Goal: Task Accomplishment & Management: Use online tool/utility

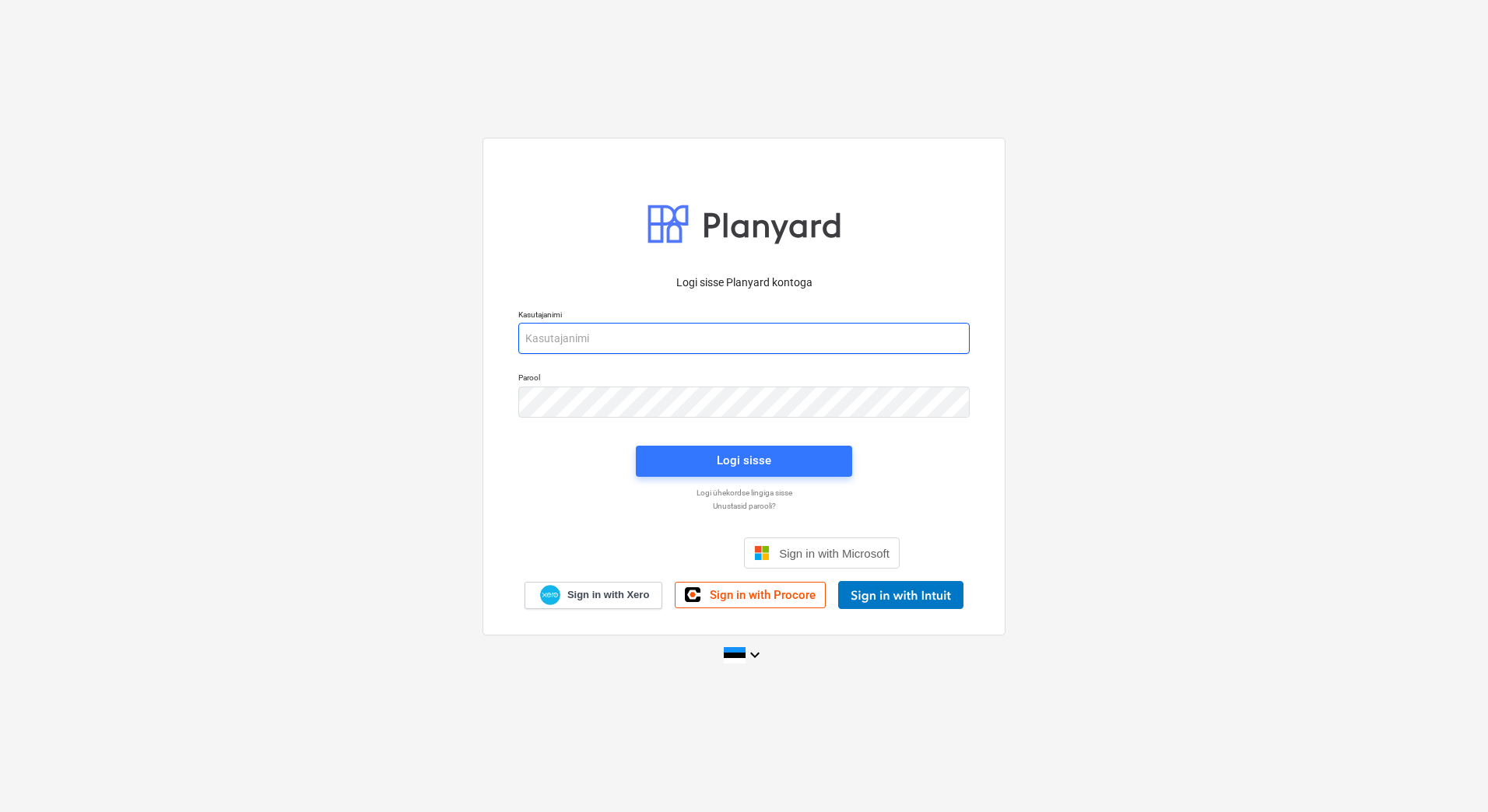
click at [542, 343] on input "email" at bounding box center [744, 338] width 451 height 31
type input "[EMAIL_ADDRESS][DOMAIN_NAME]"
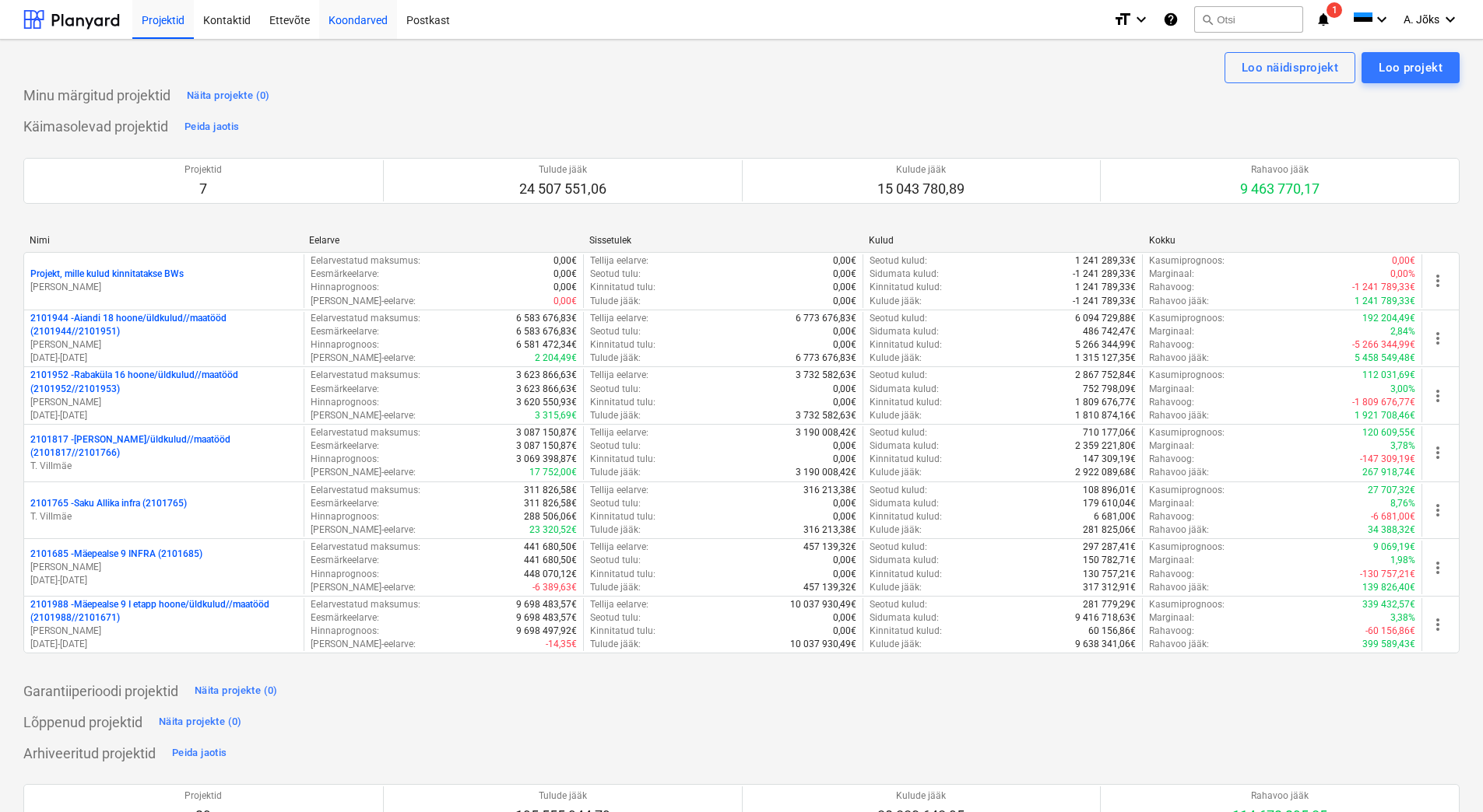
click at [360, 21] on div "Koondarved" at bounding box center [358, 19] width 78 height 40
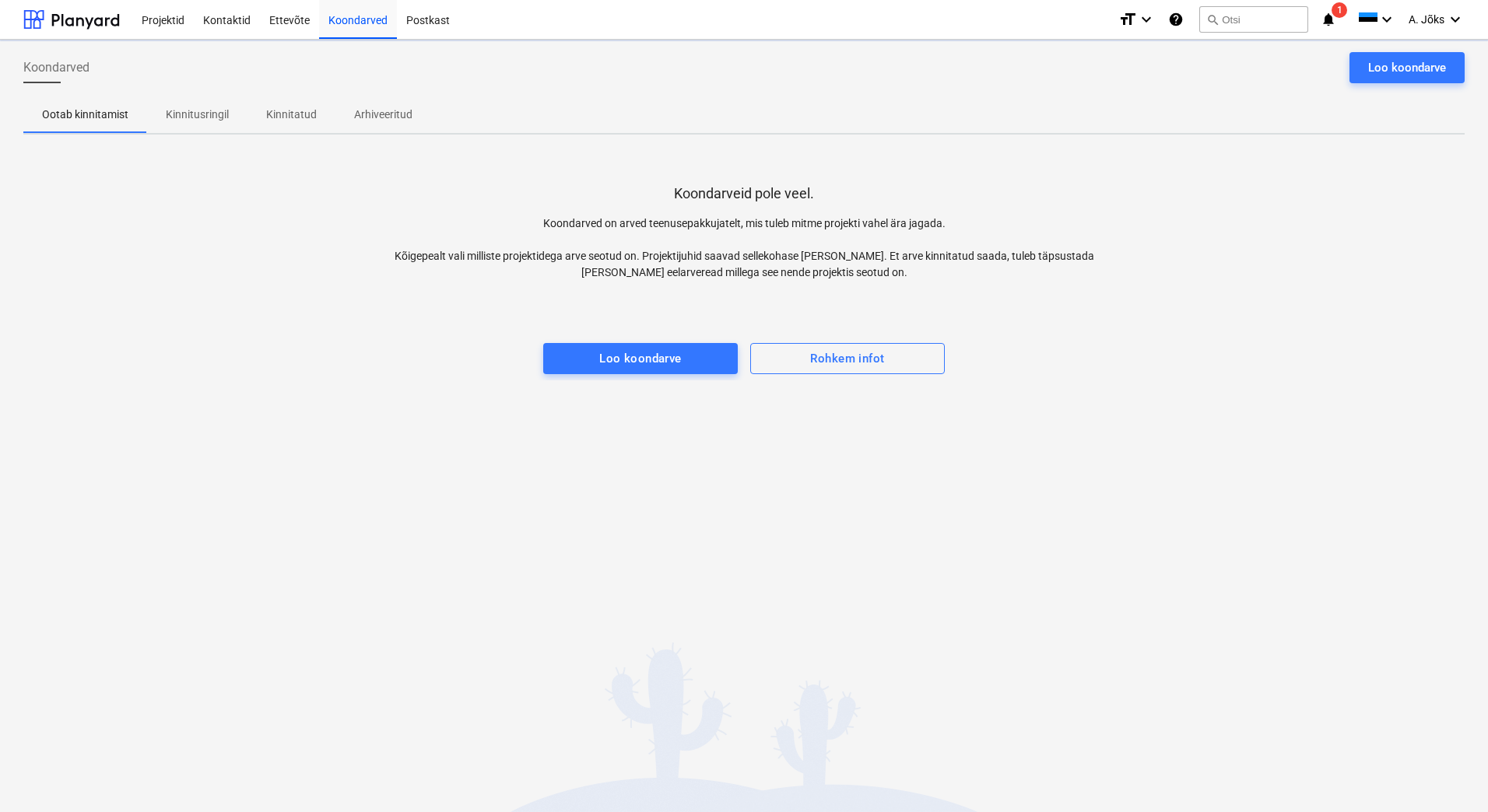
click at [203, 116] on p "Kinnitusringil" at bounding box center [197, 115] width 63 height 17
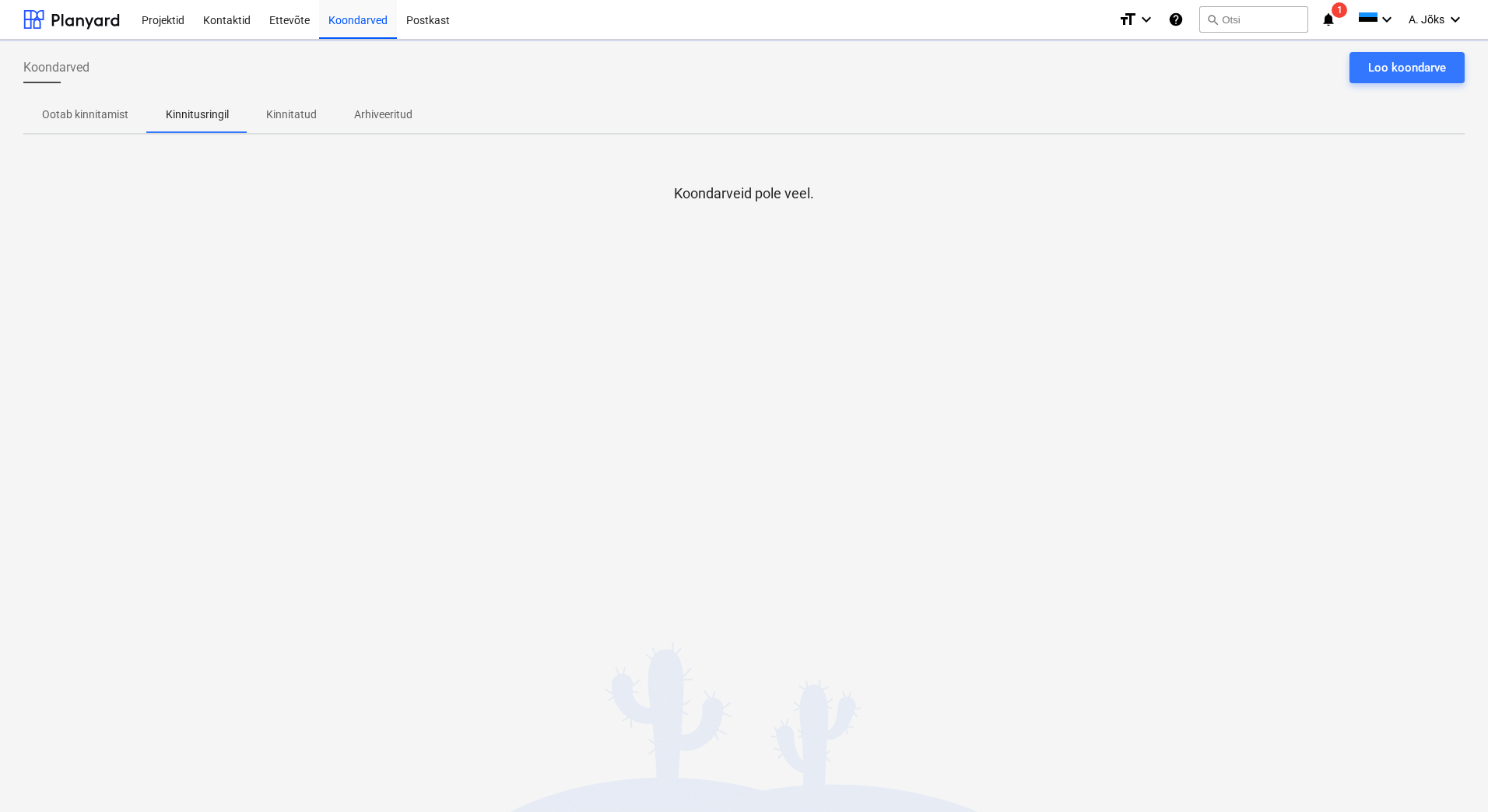
click at [308, 115] on p "Kinnitatud" at bounding box center [291, 115] width 50 height 17
click at [1394, 63] on div "Loo koondarve" at bounding box center [1407, 67] width 78 height 20
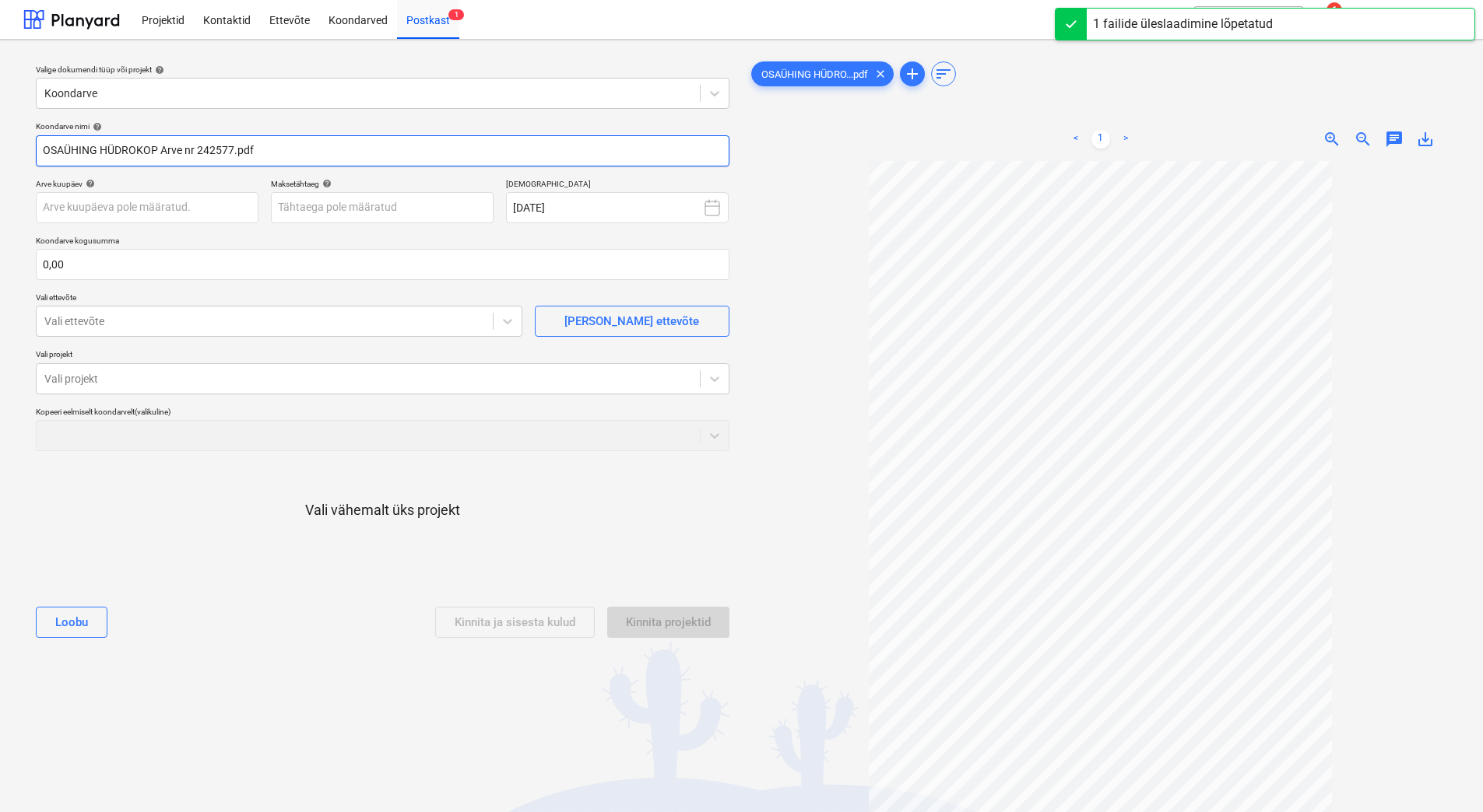
drag, startPoint x: 197, startPoint y: 150, endPoint x: -15, endPoint y: 130, distance: 212.9
click at [0, 130] on html "Projektid Kontaktid Ettevõte Koondarved Postkast 1 format_size keyboard_arrow_d…" at bounding box center [742, 406] width 1483 height 812
paste input "HÜDROKOP"
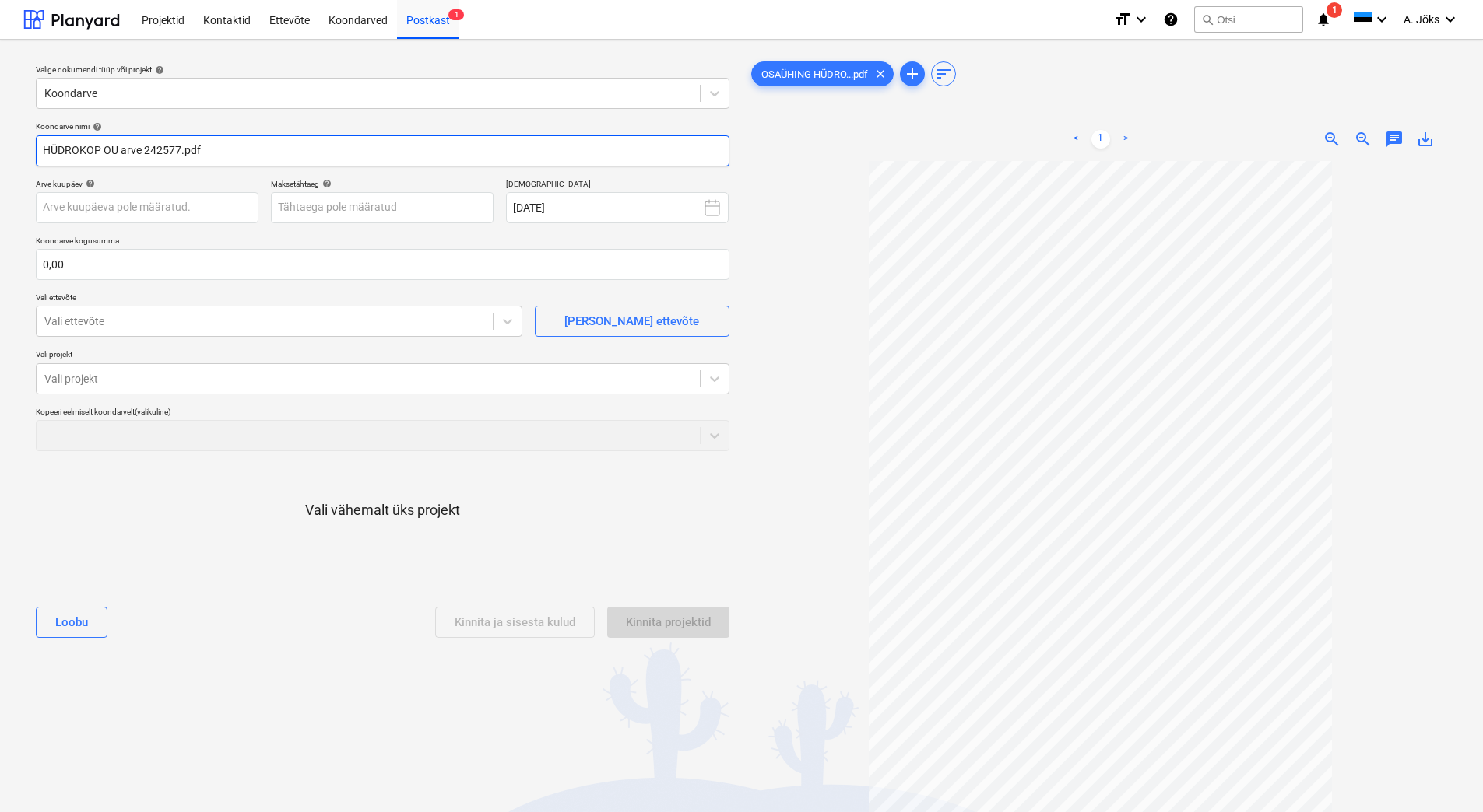
click at [58, 151] on input "HÜDROKOP OU arve 242577.pdf" at bounding box center [383, 151] width 694 height 31
type input "HUDROKOP OU arve 242577.pdf"
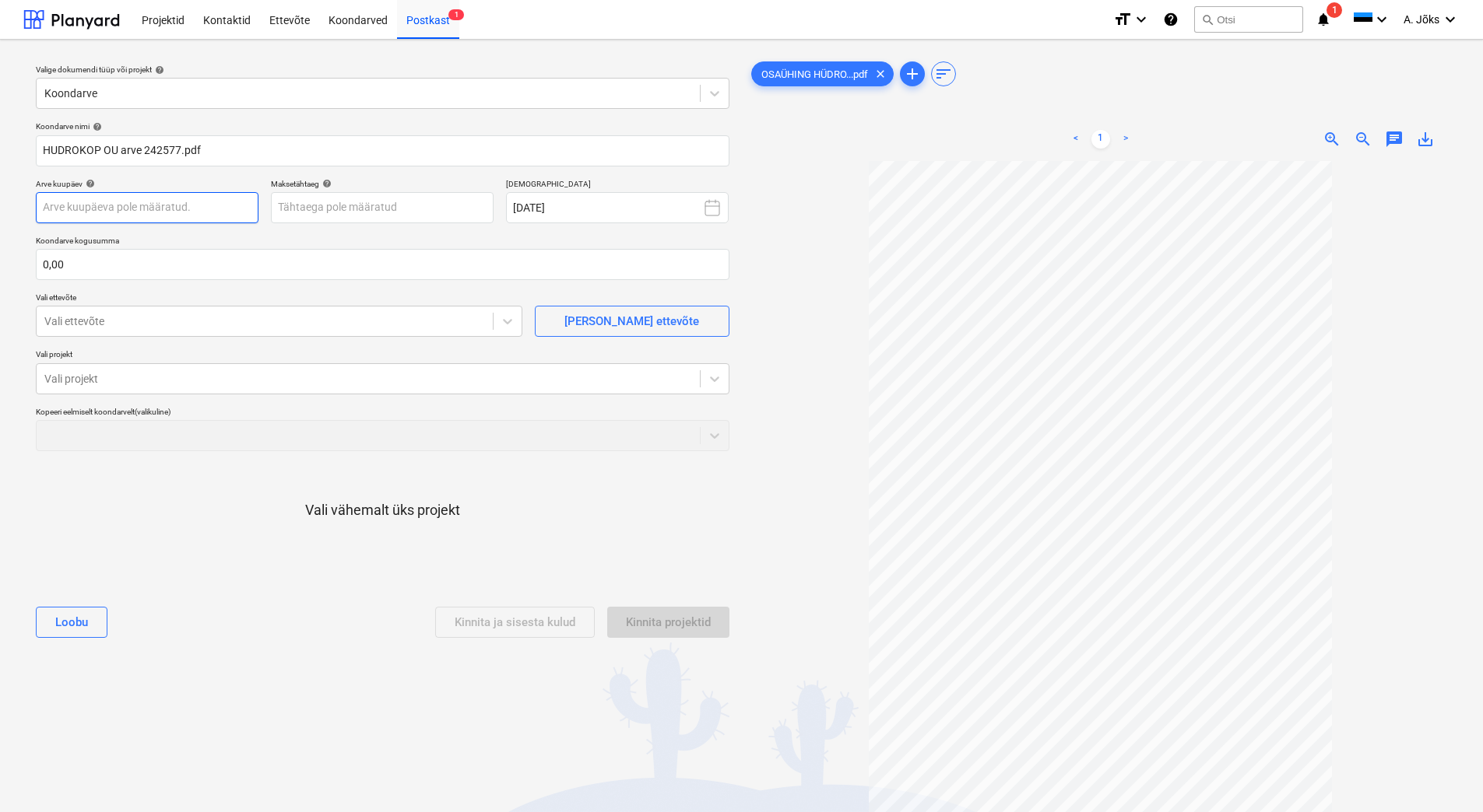
click at [154, 206] on body "Projektid Kontaktid Ettevõte Koondarved Postkast 1 format_size keyboard_arrow_d…" at bounding box center [742, 406] width 1483 height 812
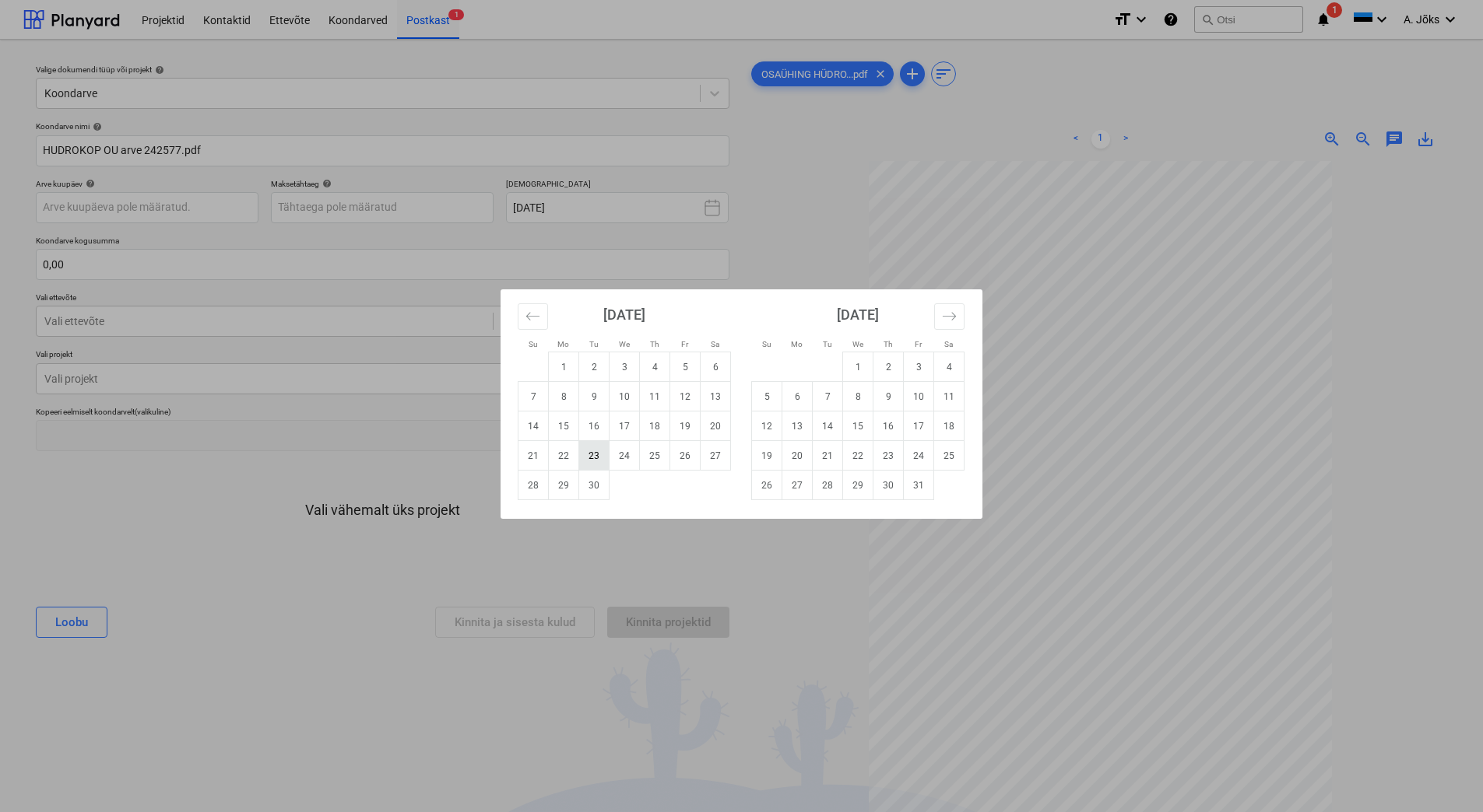
click at [590, 455] on td "23" at bounding box center [594, 456] width 30 height 29
type input "[DATE]"
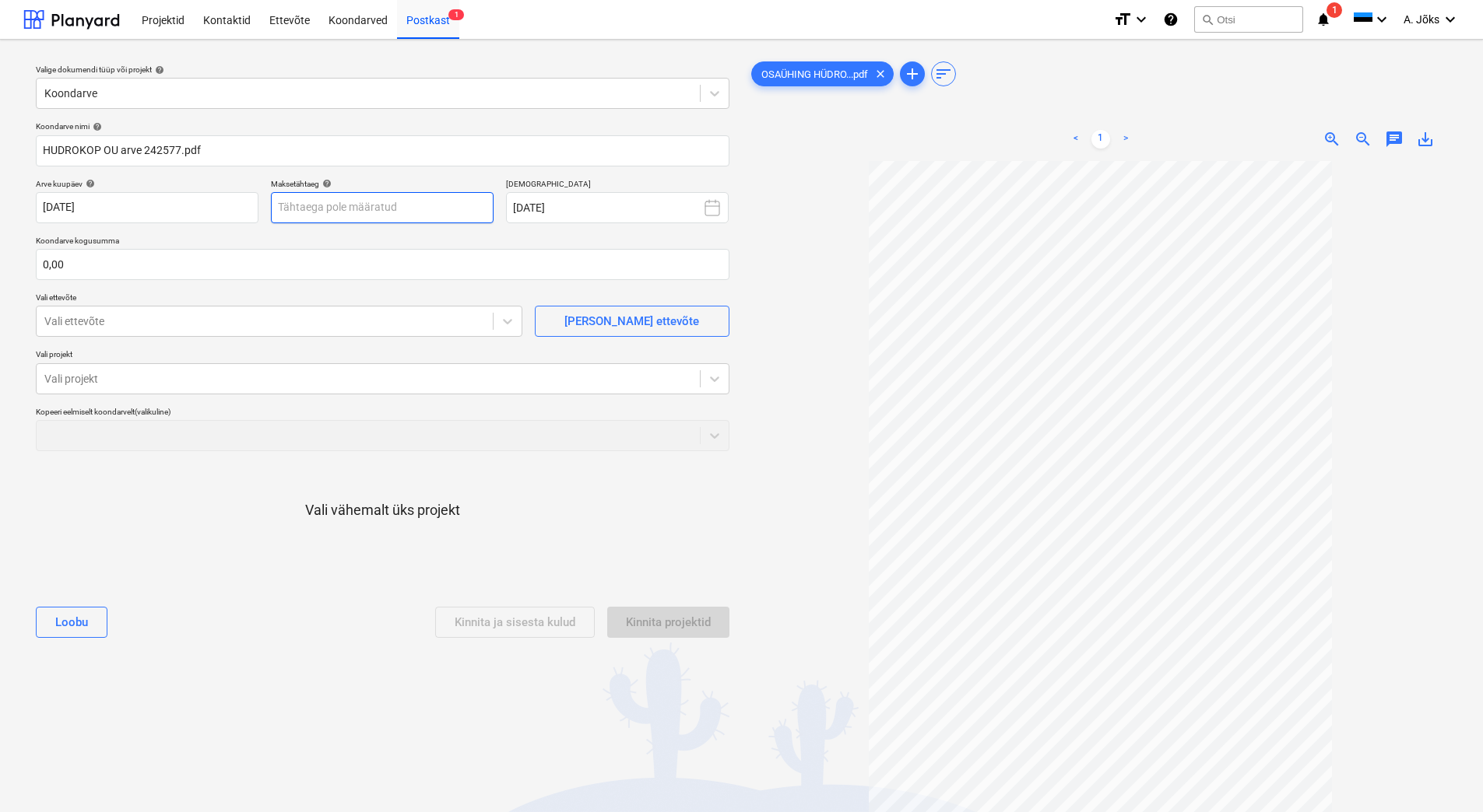
click at [421, 212] on body "Projektid Kontaktid Ettevõte Koondarved Postkast 1 format_size keyboard_arrow_d…" at bounding box center [742, 406] width 1483 height 812
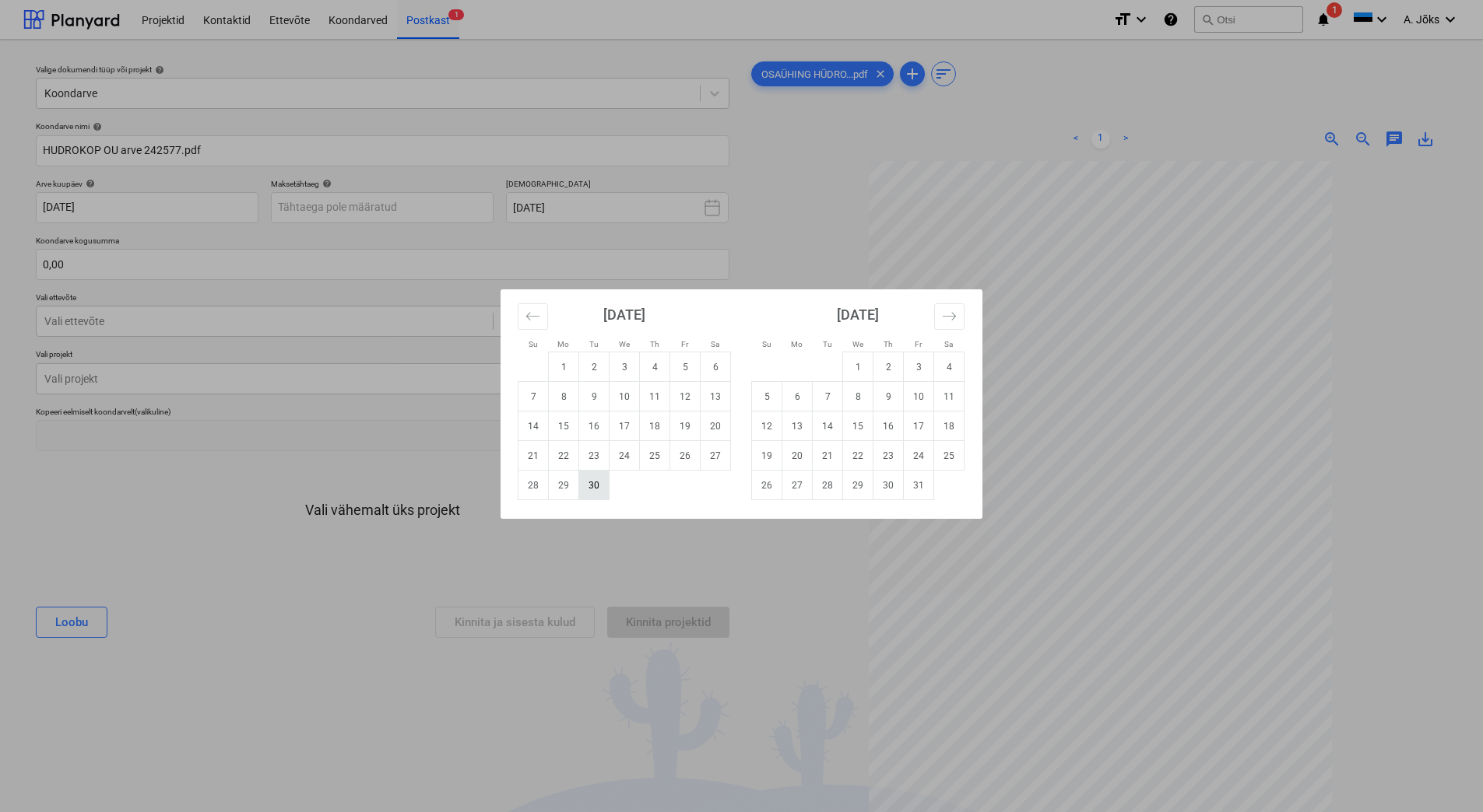
click at [594, 492] on td "30" at bounding box center [594, 485] width 30 height 29
type input "[DATE]"
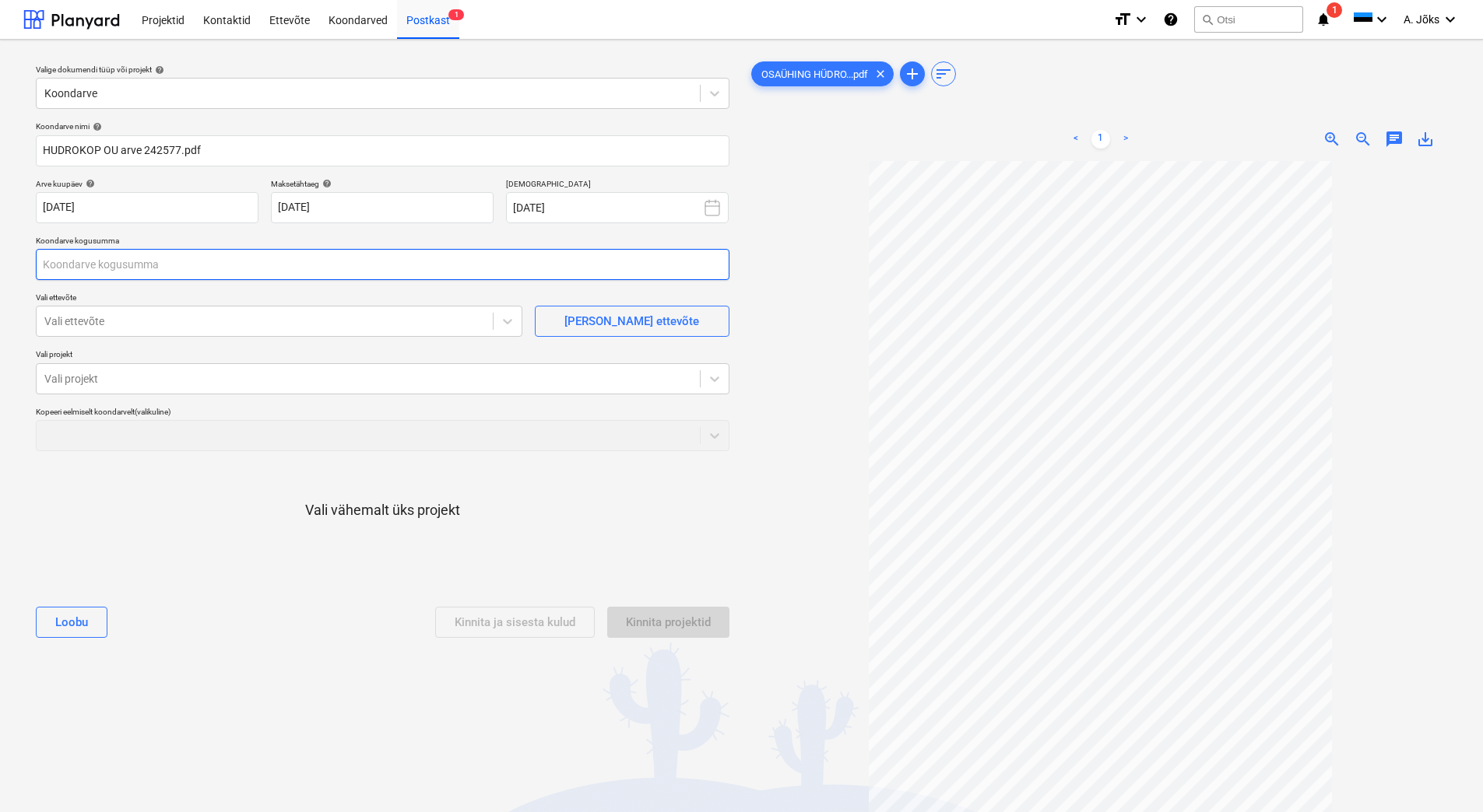
click at [151, 275] on input "text" at bounding box center [383, 264] width 694 height 31
type input "195,00"
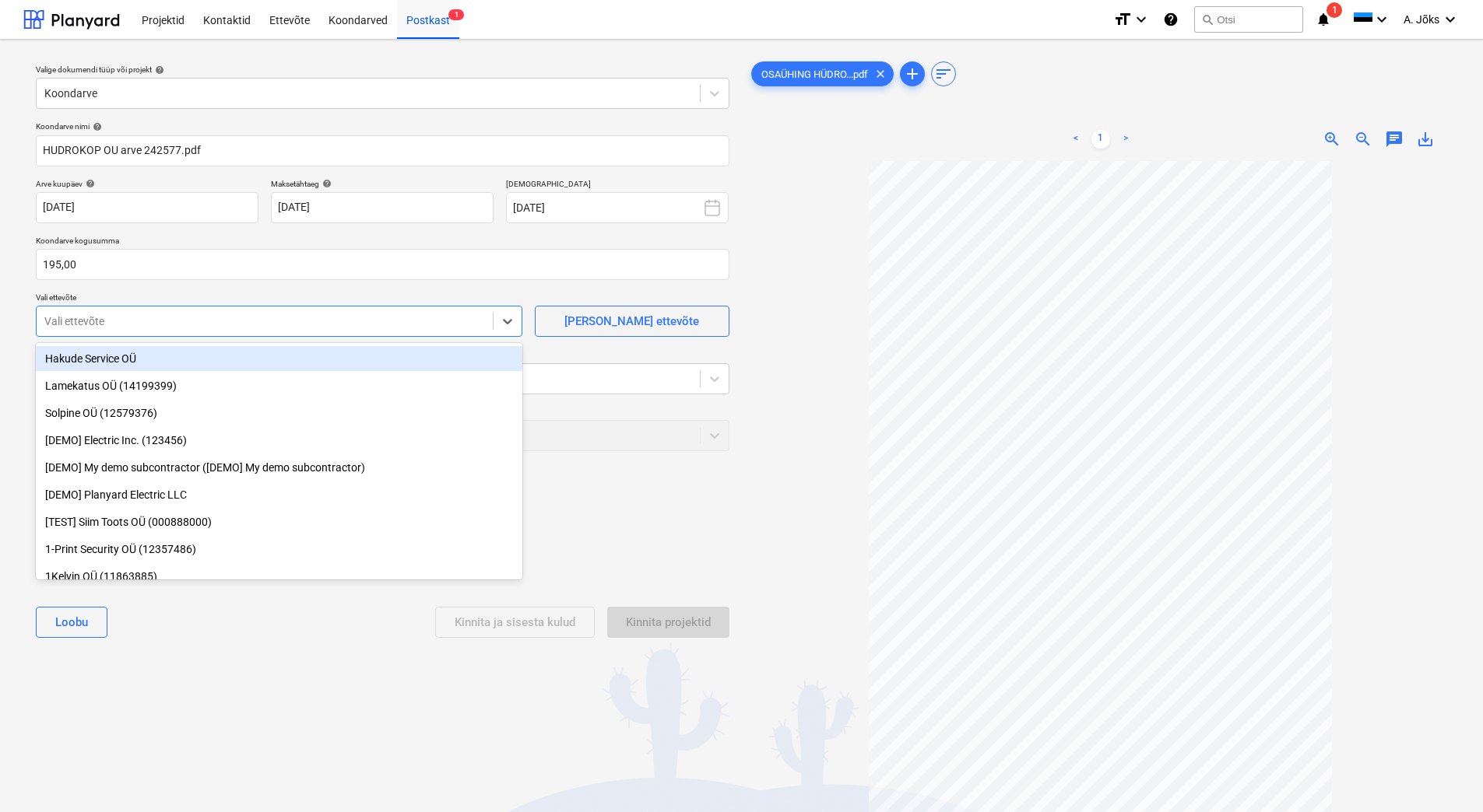
click at [164, 324] on div at bounding box center [265, 321] width 441 height 16
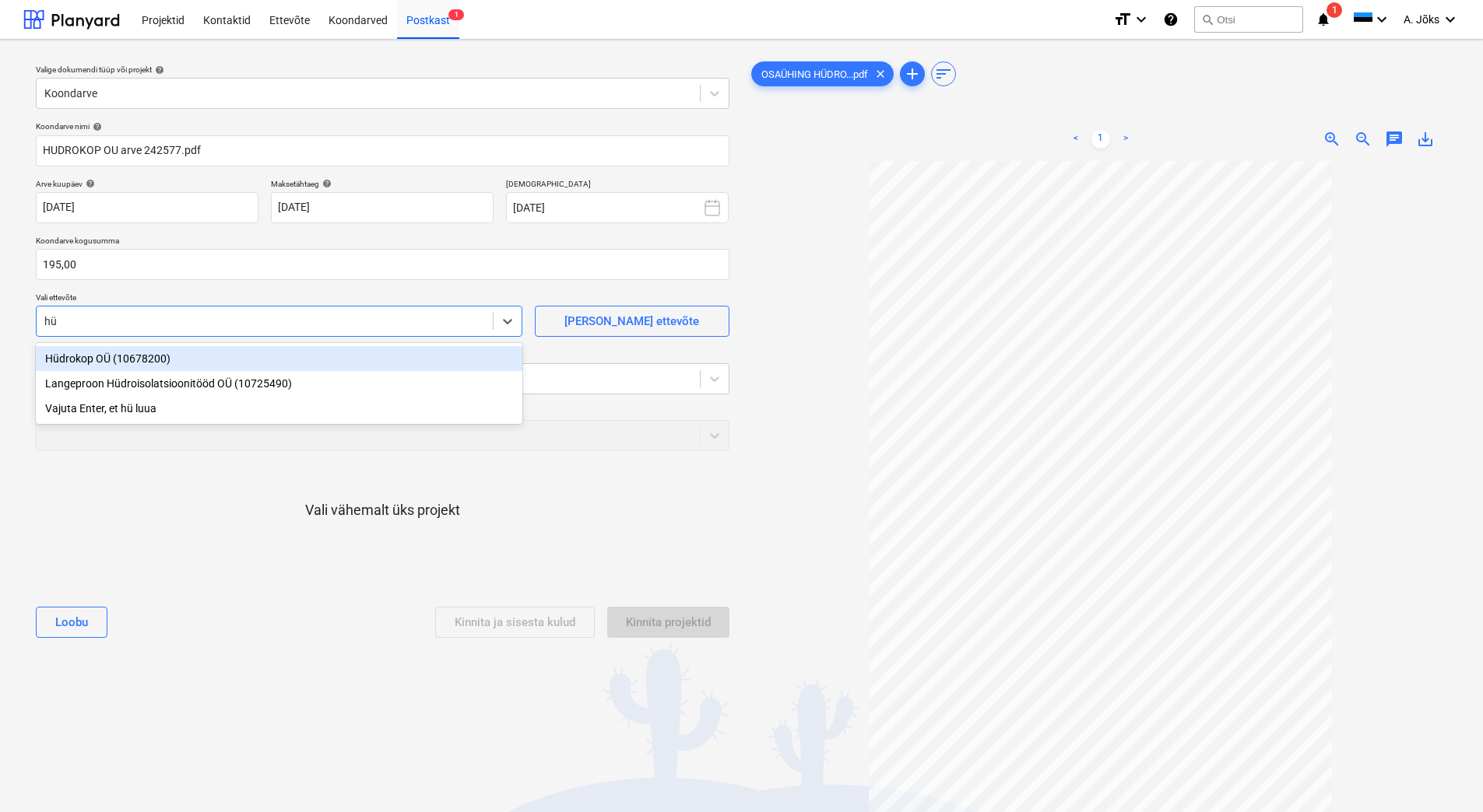
type input "hüd"
click at [132, 361] on div "Hüdrokop OÜ (10678200)" at bounding box center [279, 358] width 486 height 25
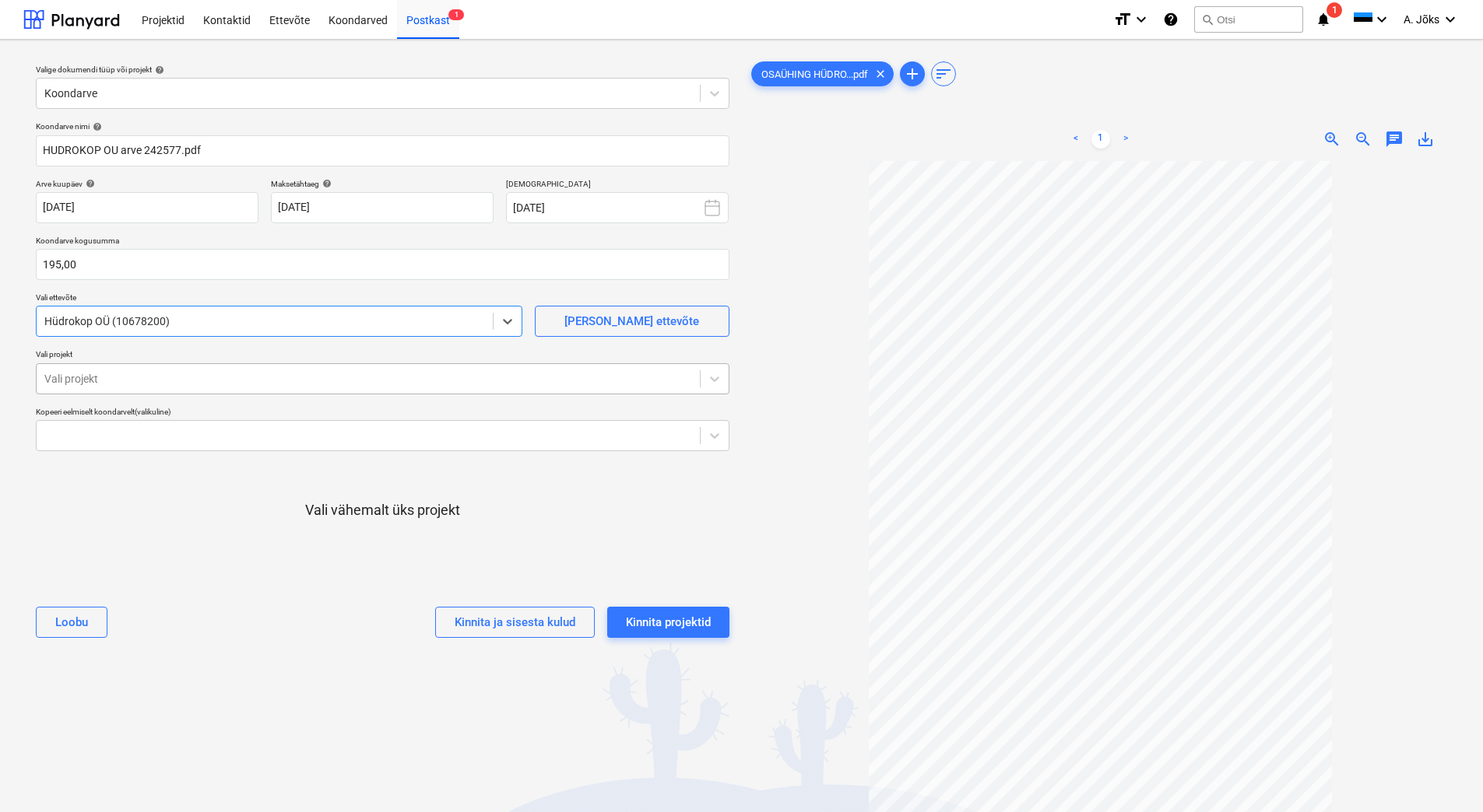
click at [128, 378] on div at bounding box center [368, 379] width 647 height 16
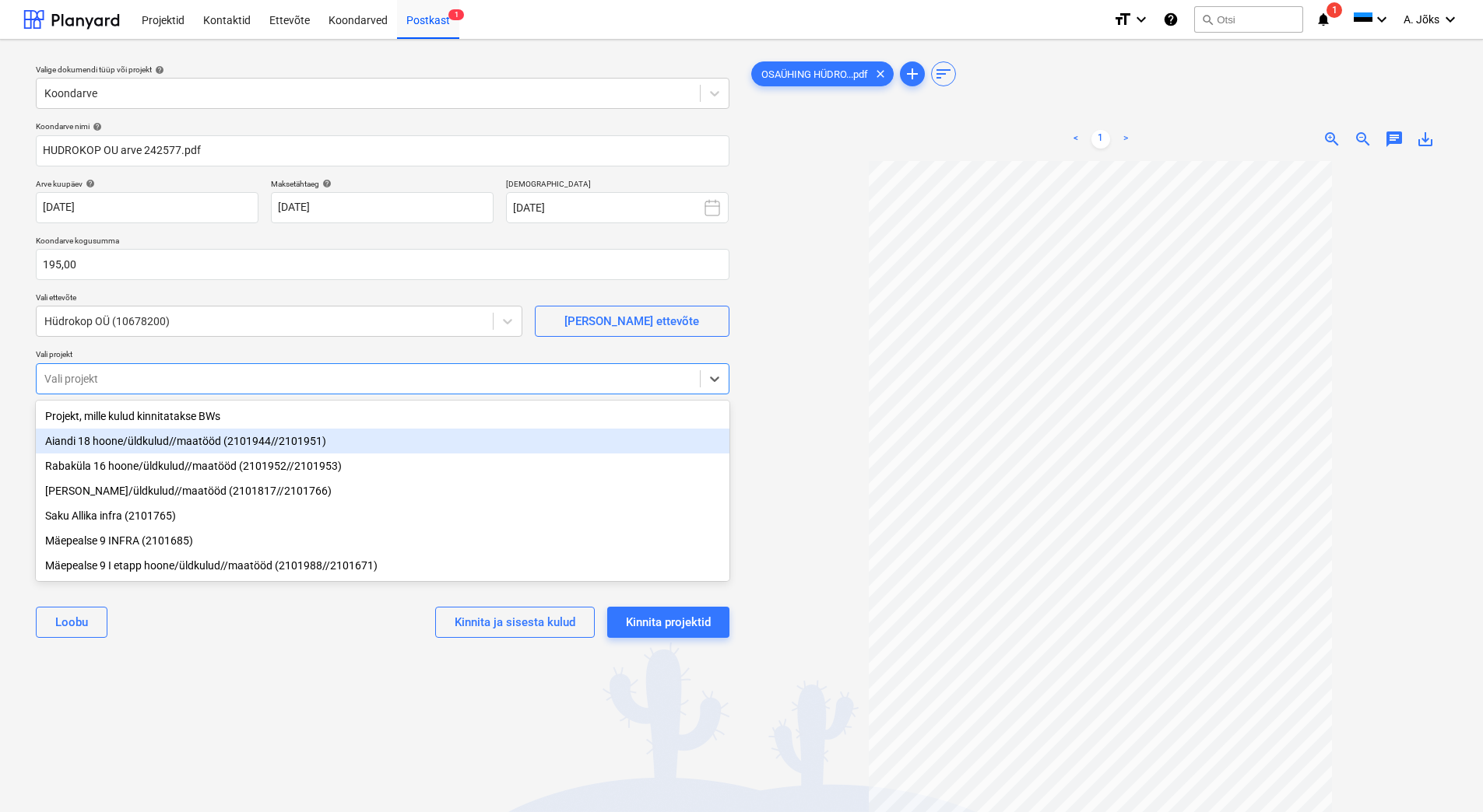
click at [132, 449] on div "Aiandi 18 hoone/üldkulud//maatööd (2101944//2101951)" at bounding box center [383, 441] width 694 height 25
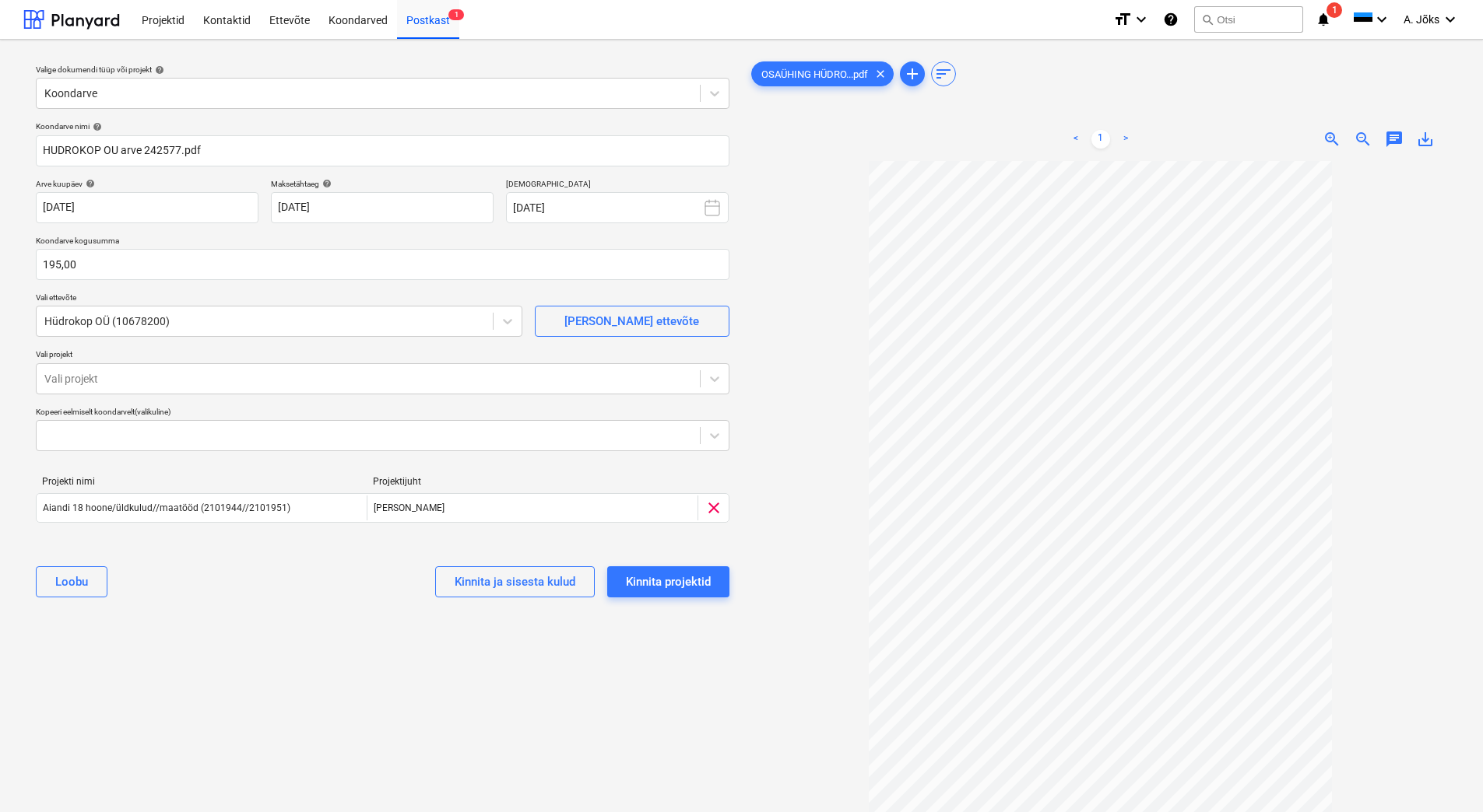
click at [277, 687] on div "Valige dokumendi tüüp või projekt help Koondarve Koondarve nimi help HUDROKOP O…" at bounding box center [382, 493] width 718 height 884
drag, startPoint x: 1395, startPoint y: 139, endPoint x: 1388, endPoint y: 157, distance: 19.3
click at [1395, 139] on span "chat" at bounding box center [1394, 139] width 18 height 18
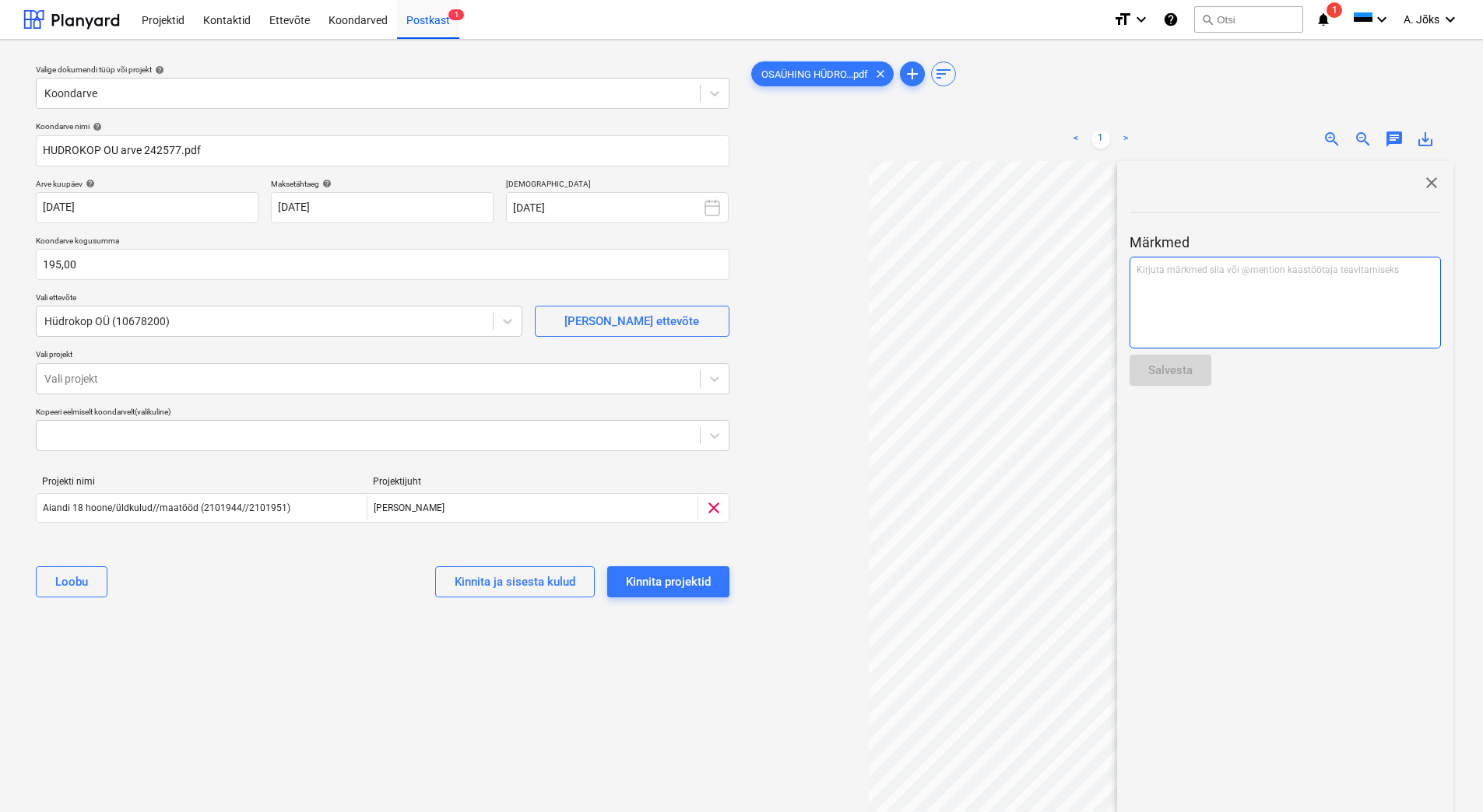
click at [1283, 302] on div "Kirjuta märkmed siia või @mention kaastöötaja teavitamiseks ﻿" at bounding box center [1285, 302] width 312 height 92
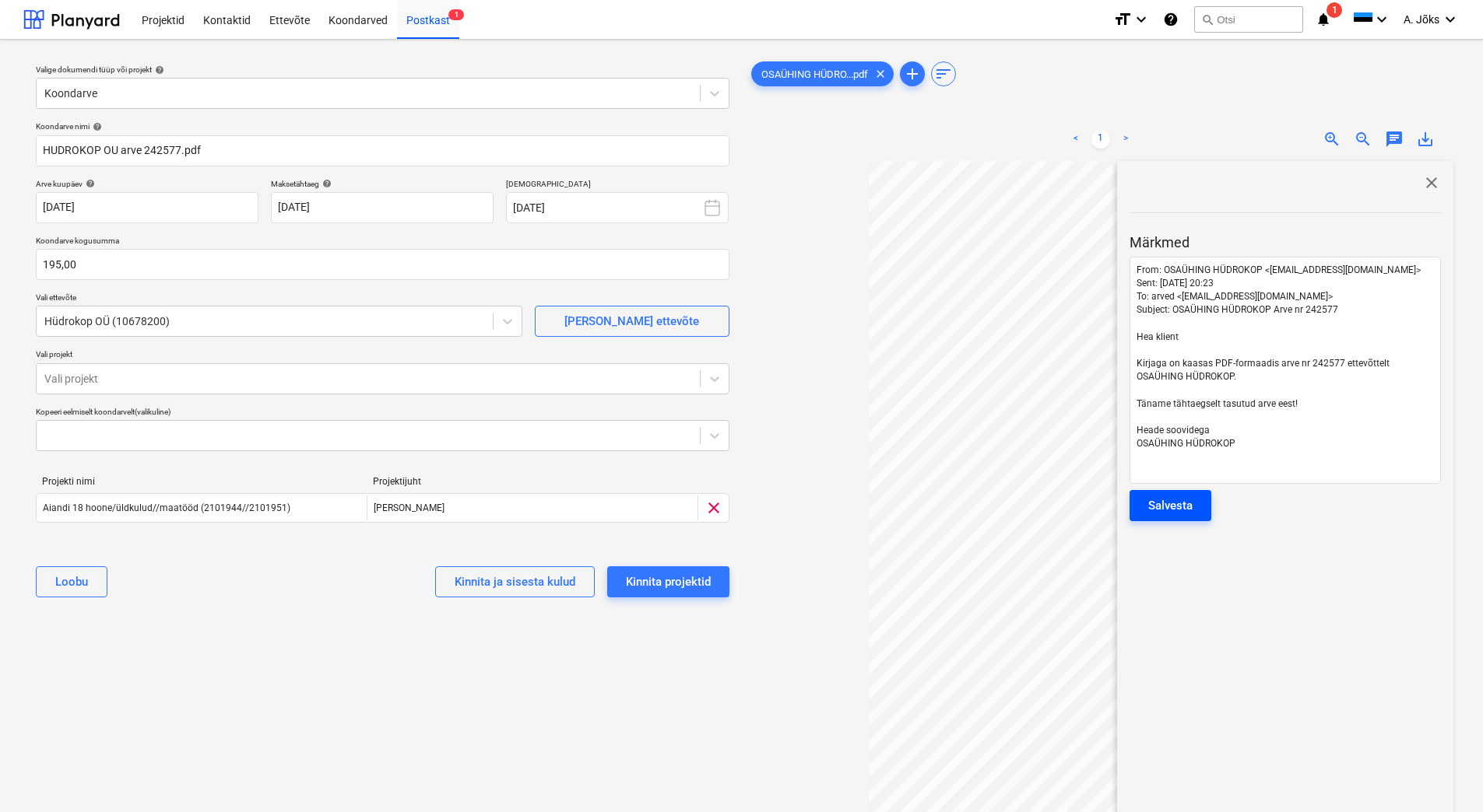
click at [1174, 507] on div "Salvesta" at bounding box center [1170, 505] width 45 height 20
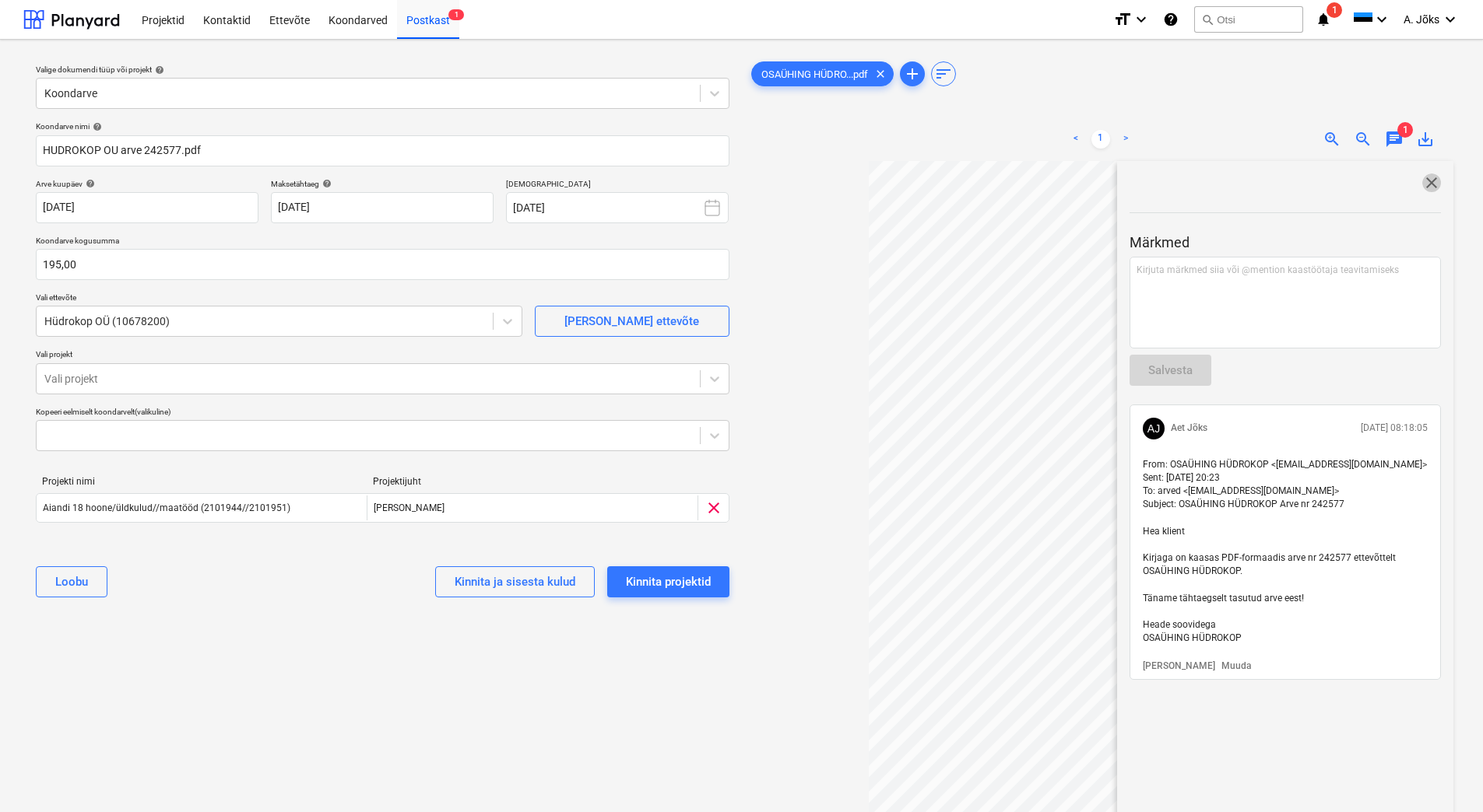
click at [1430, 182] on span "close" at bounding box center [1431, 182] width 18 height 18
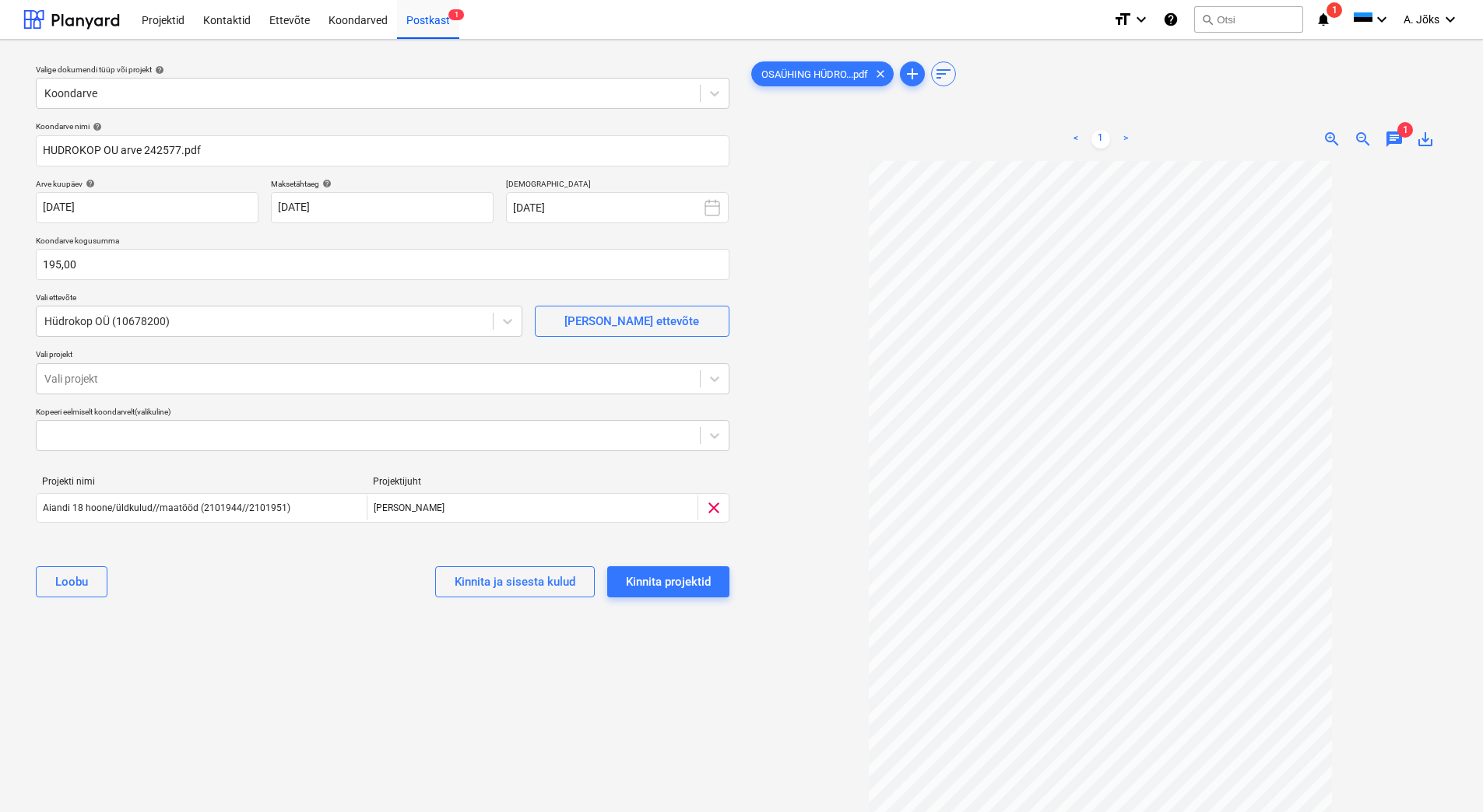
drag, startPoint x: 204, startPoint y: 666, endPoint x: 297, endPoint y: 669, distance: 93.0
click at [204, 665] on div "Valige dokumendi tüüp või projekt help Koondarve Koondarve nimi help HUDROKOP O…" at bounding box center [382, 493] width 718 height 884
click at [656, 579] on div "Kinnita projektid" at bounding box center [668, 582] width 85 height 20
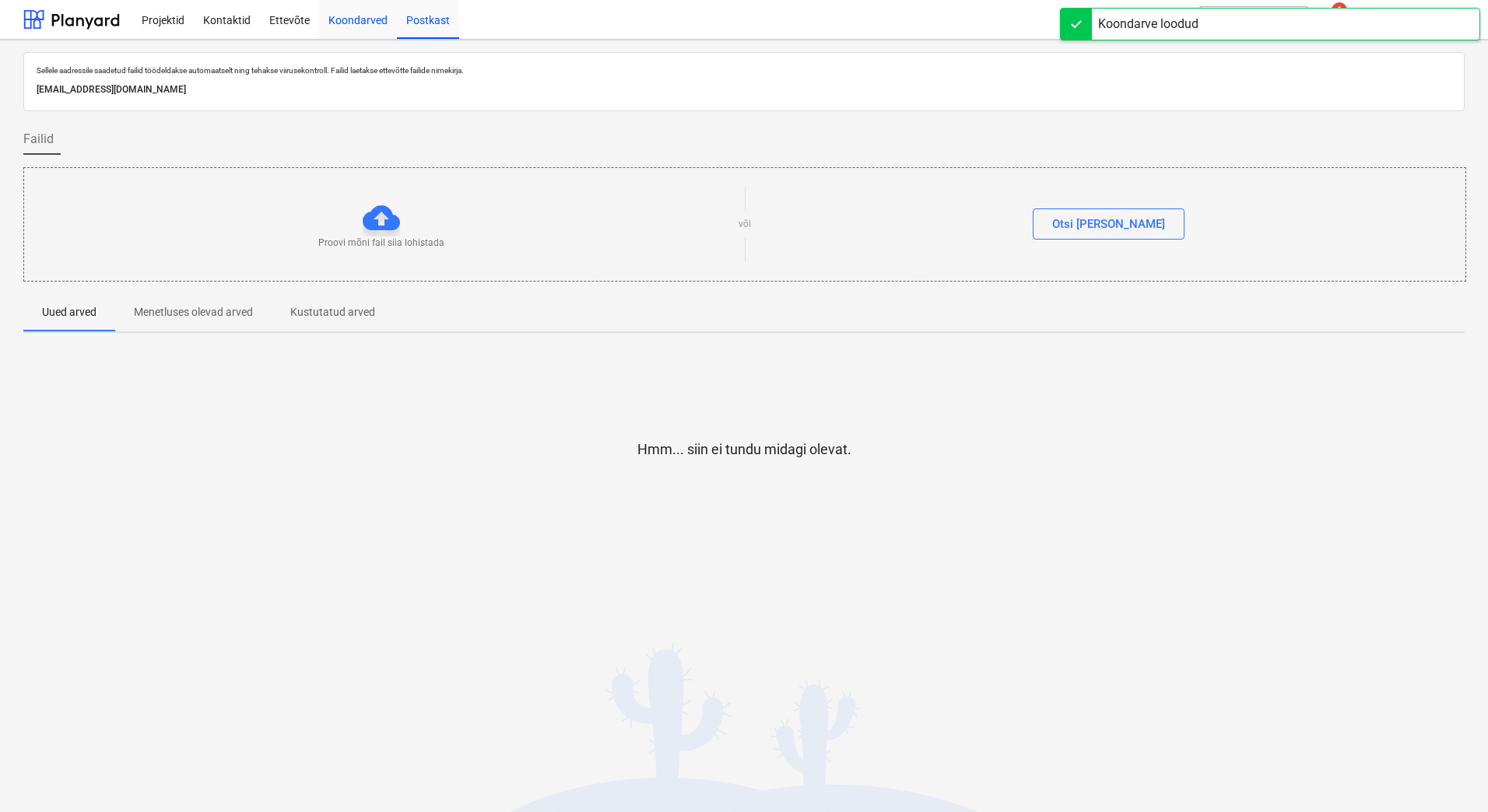
click at [362, 14] on div "Koondarved" at bounding box center [358, 19] width 78 height 40
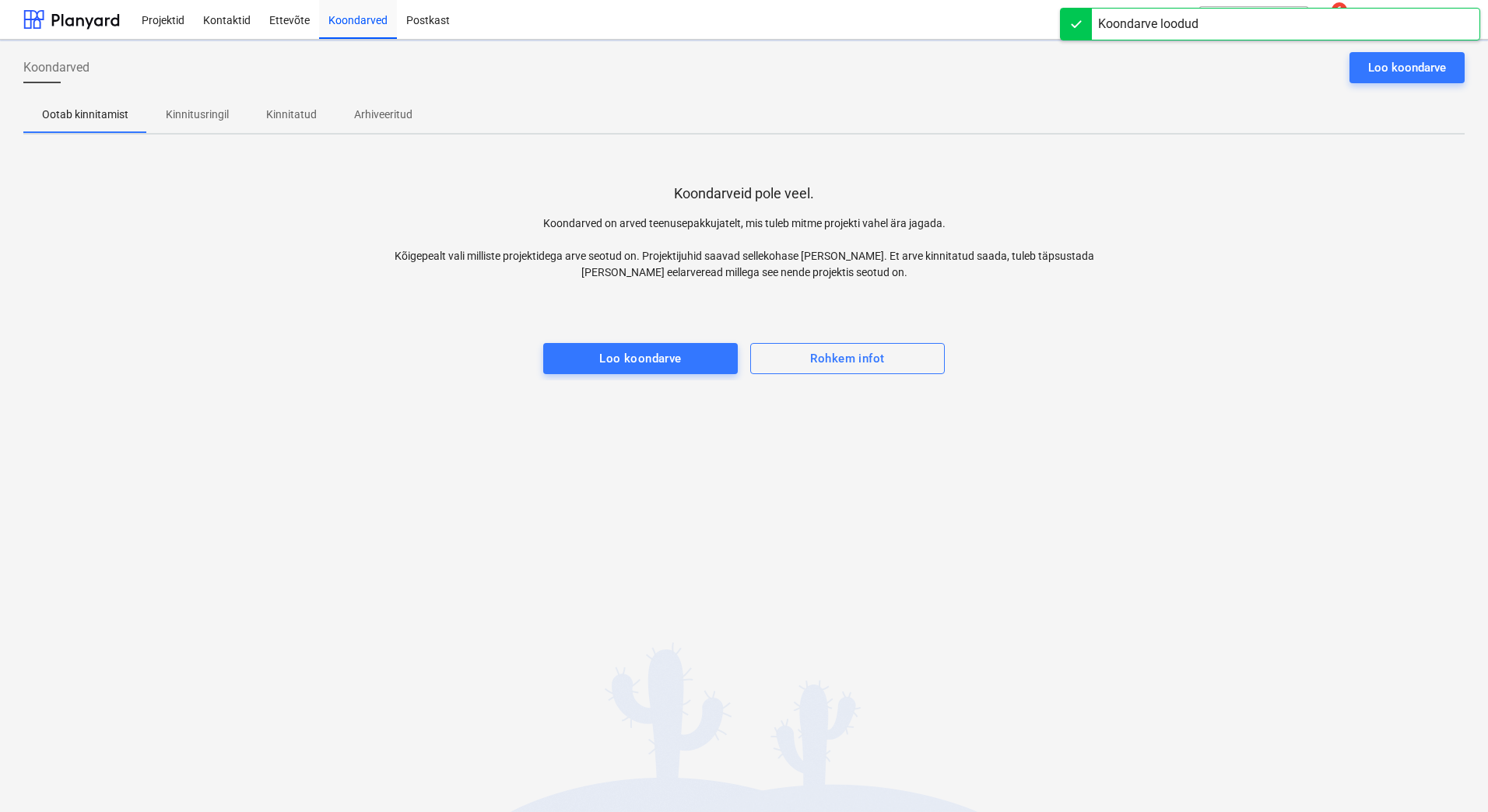
click at [215, 114] on p "Kinnitusringil" at bounding box center [197, 115] width 63 height 17
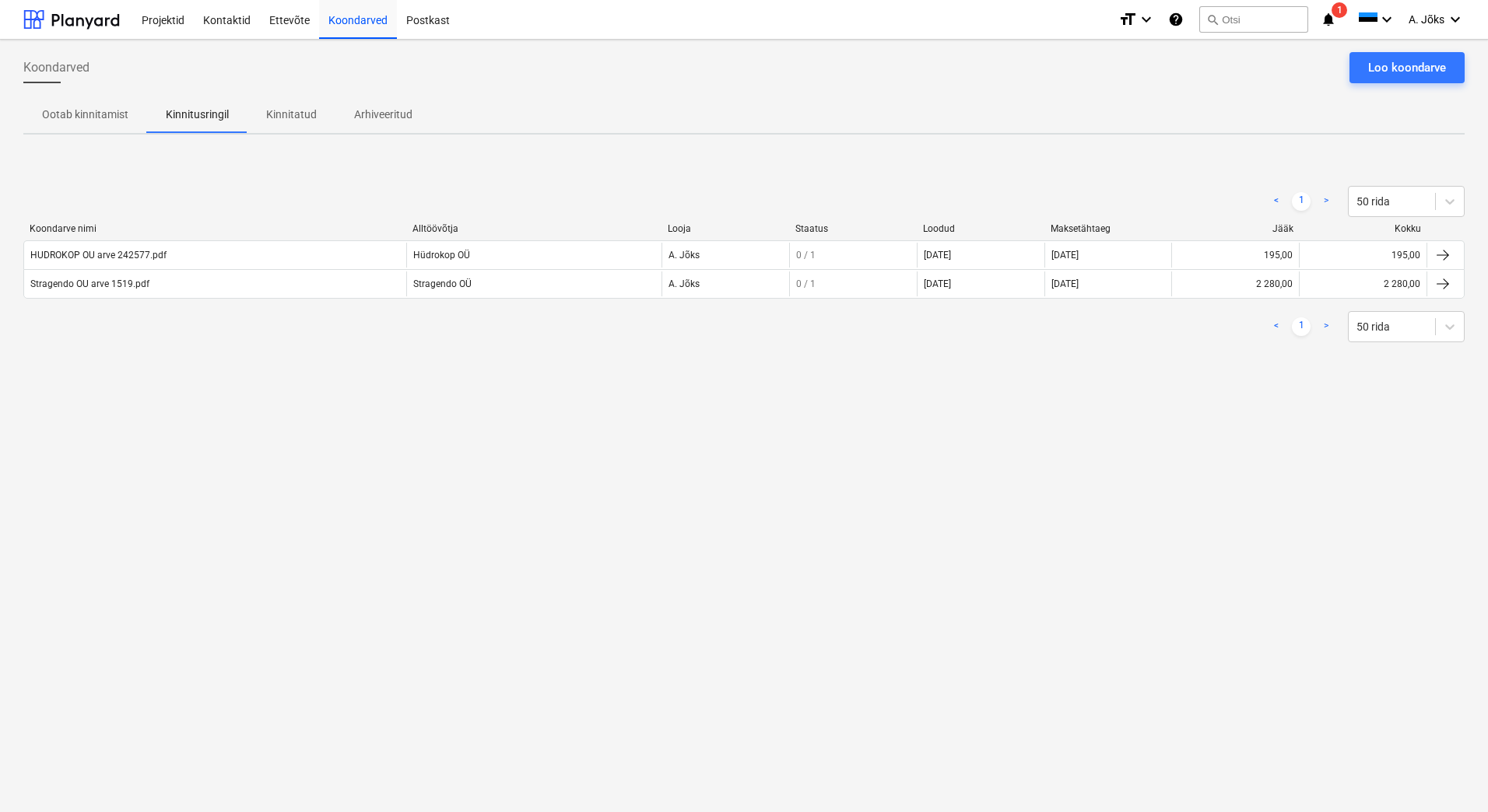
click at [600, 431] on div "Koondarved Loo koondarve Ootab kinnitamist Kinnitusringil Kinnitatud Arhiveerit…" at bounding box center [744, 426] width 1488 height 772
click at [288, 115] on p "Kinnitatud" at bounding box center [291, 115] width 50 height 17
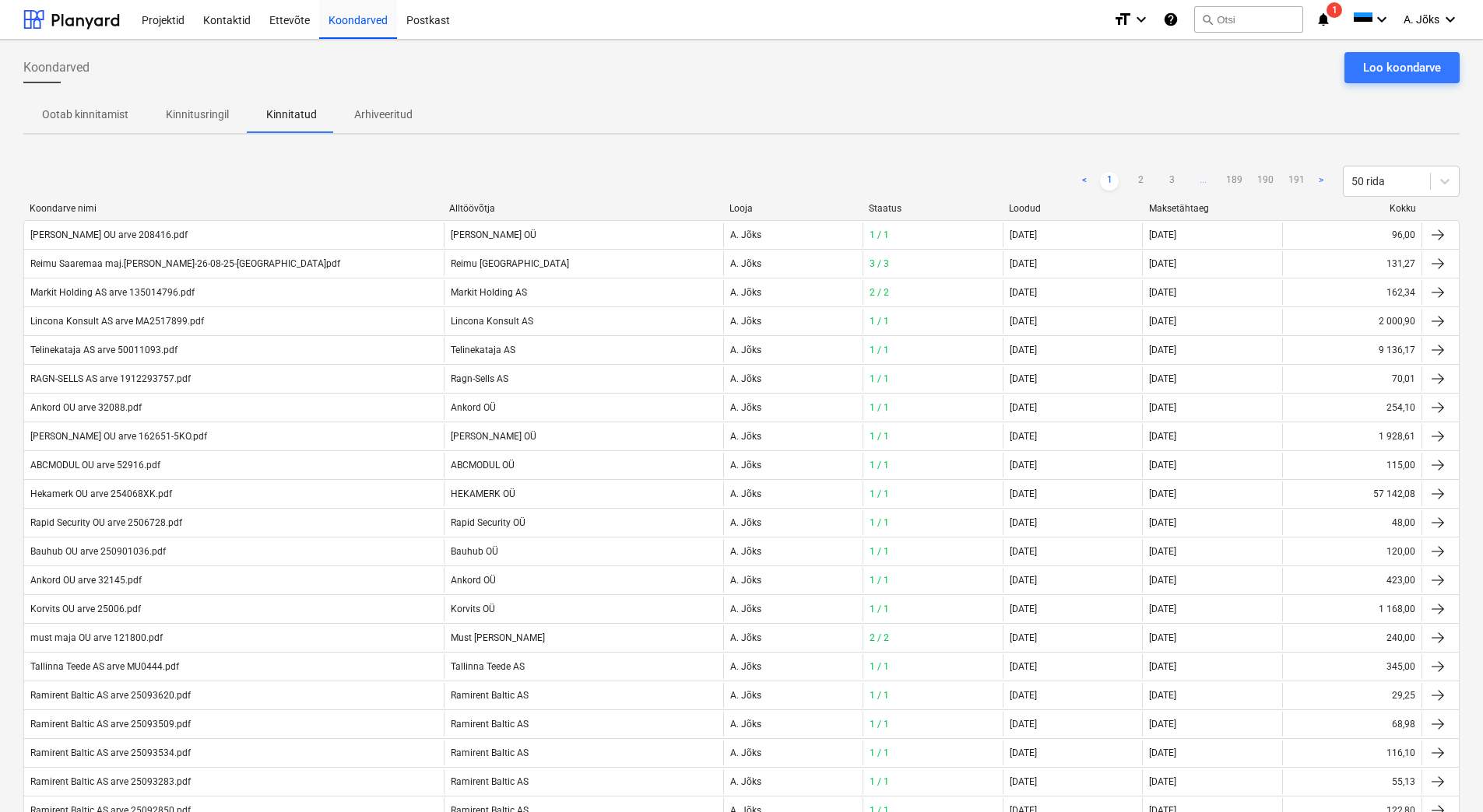
click at [787, 65] on div "Koondarved Loo koondarve" at bounding box center [741, 73] width 1436 height 44
